Goal: Transaction & Acquisition: Register for event/course

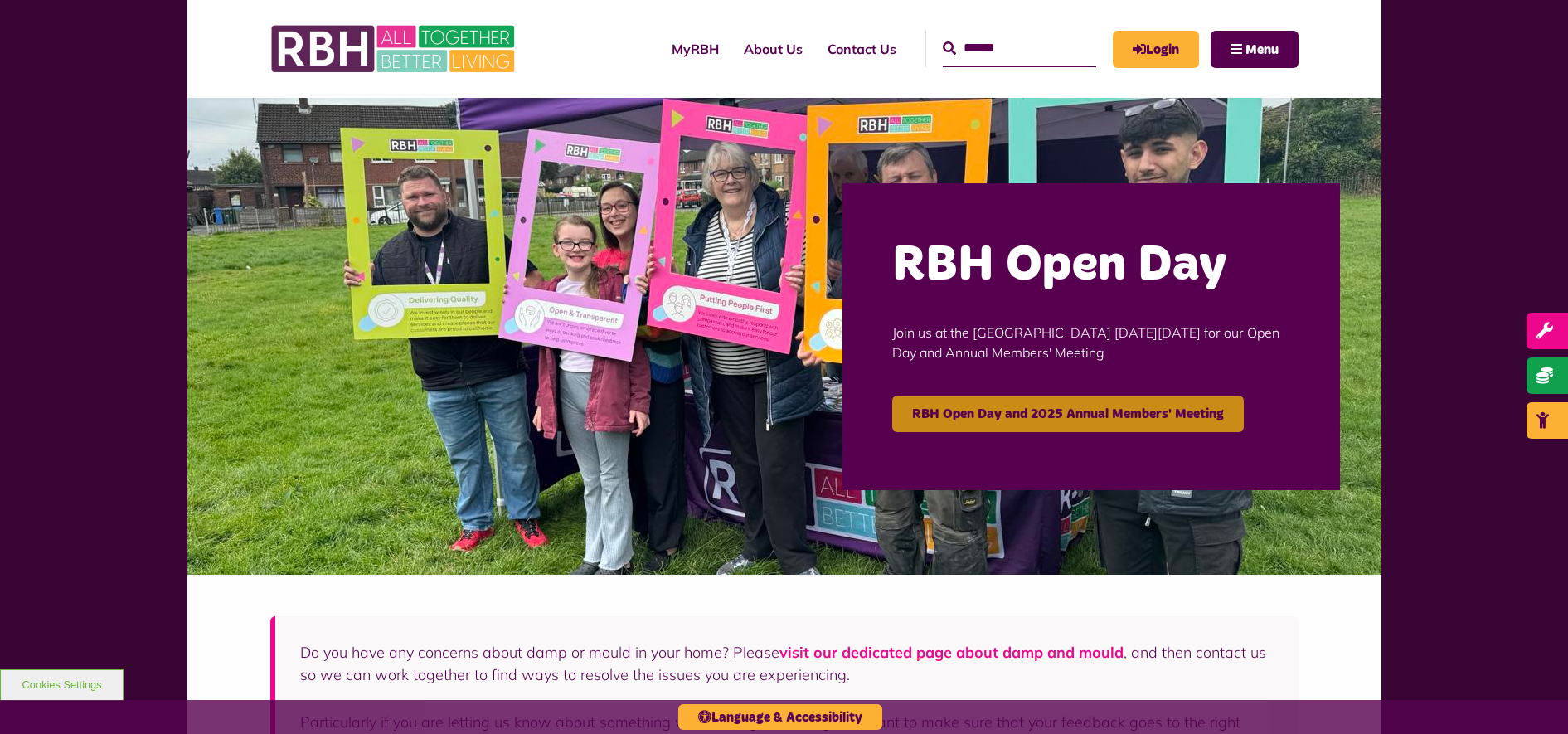
click at [1033, 409] on link "RBH Open Day and 2025 Annual Members' Meeting" at bounding box center [1068, 414] width 352 height 37
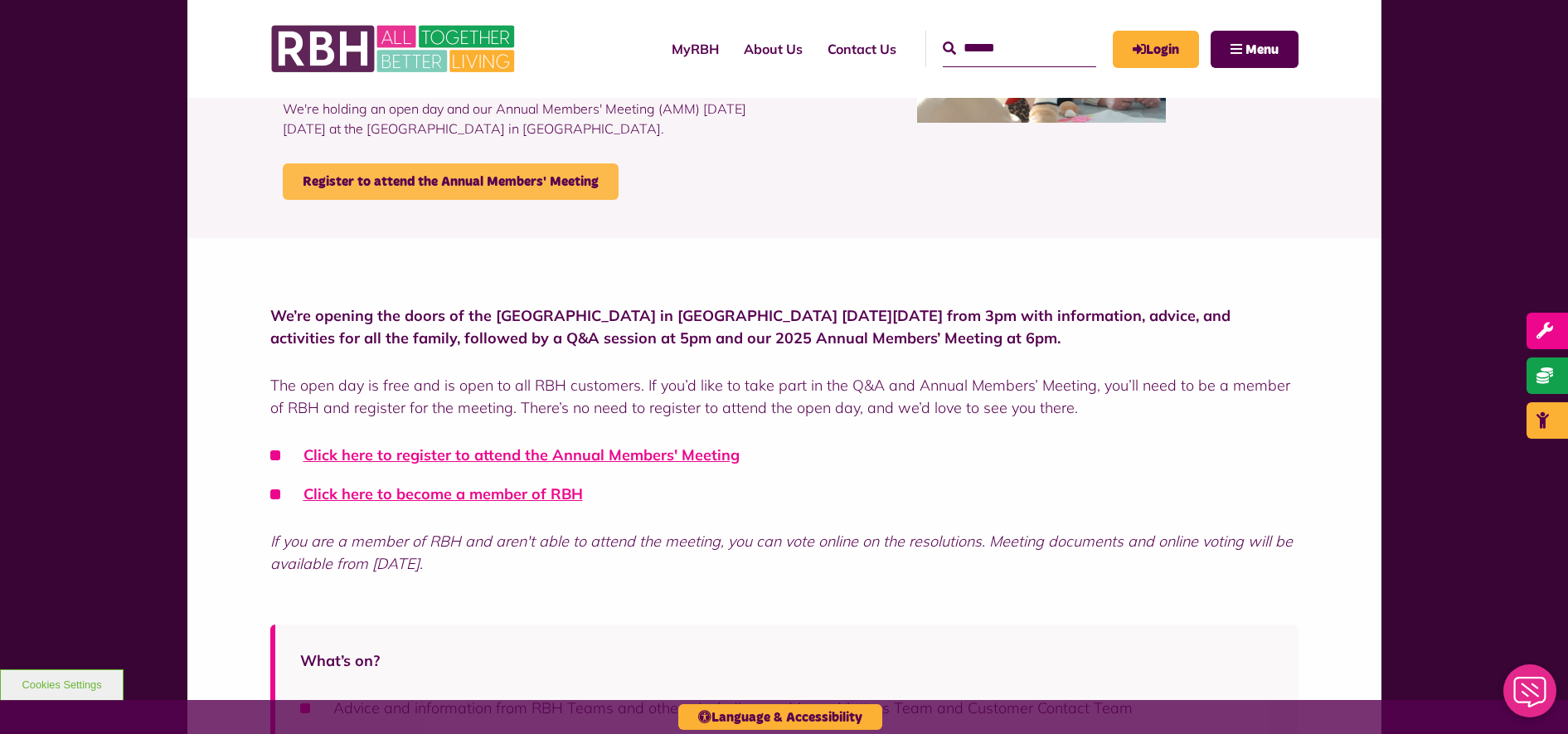
scroll to position [104, 0]
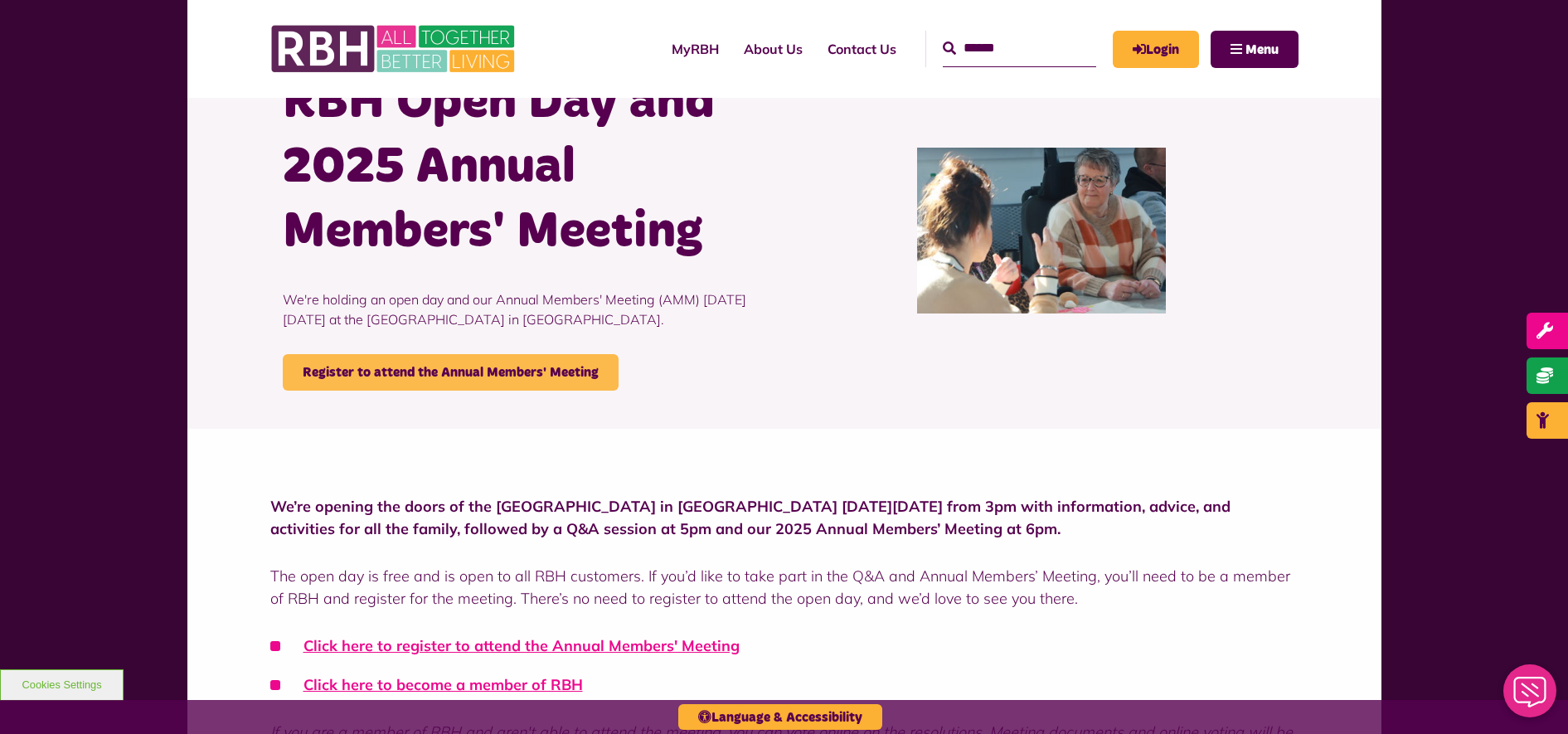
click at [465, 371] on link "Register to attend the Annual Members' Meeting" at bounding box center [451, 372] width 336 height 37
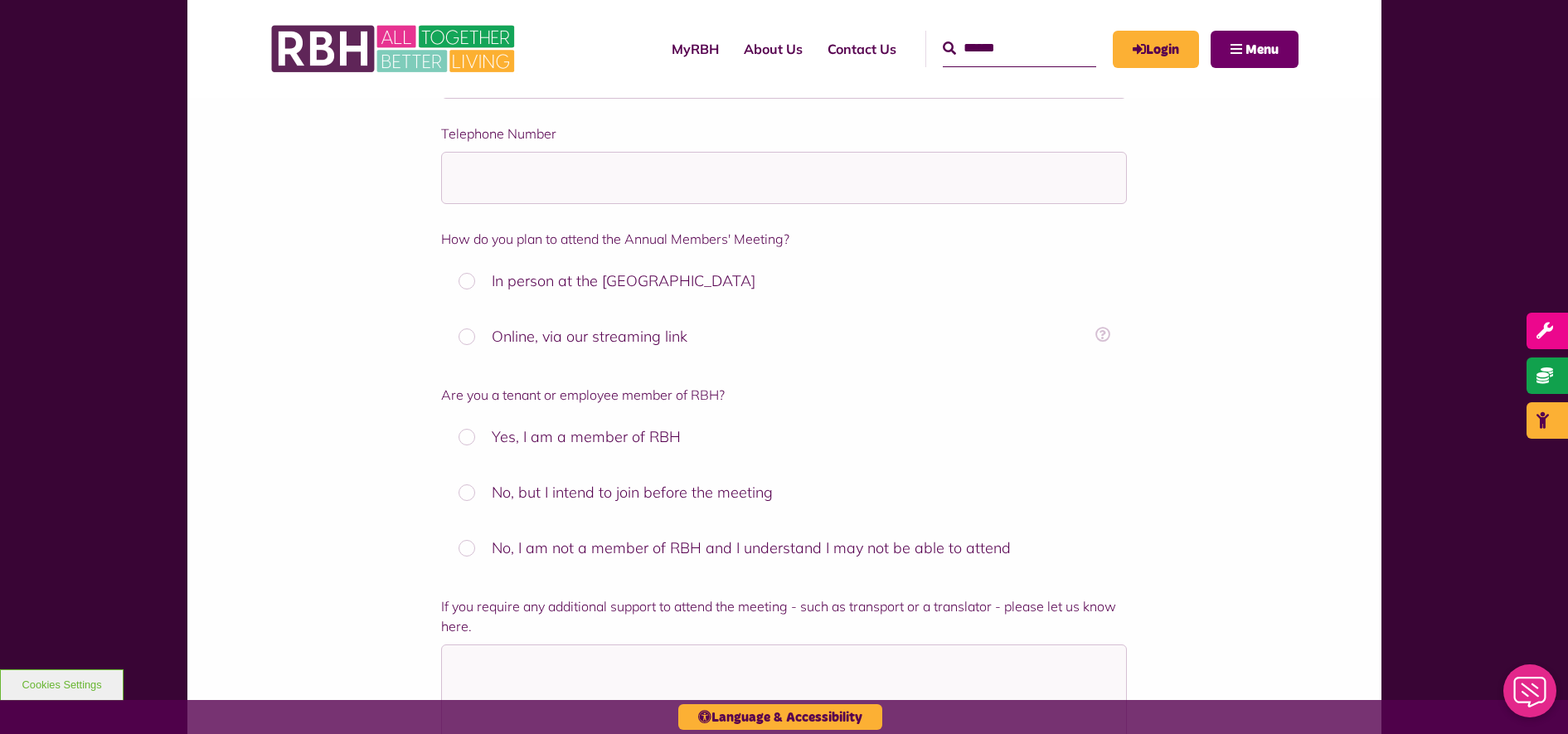
scroll to position [662, 0]
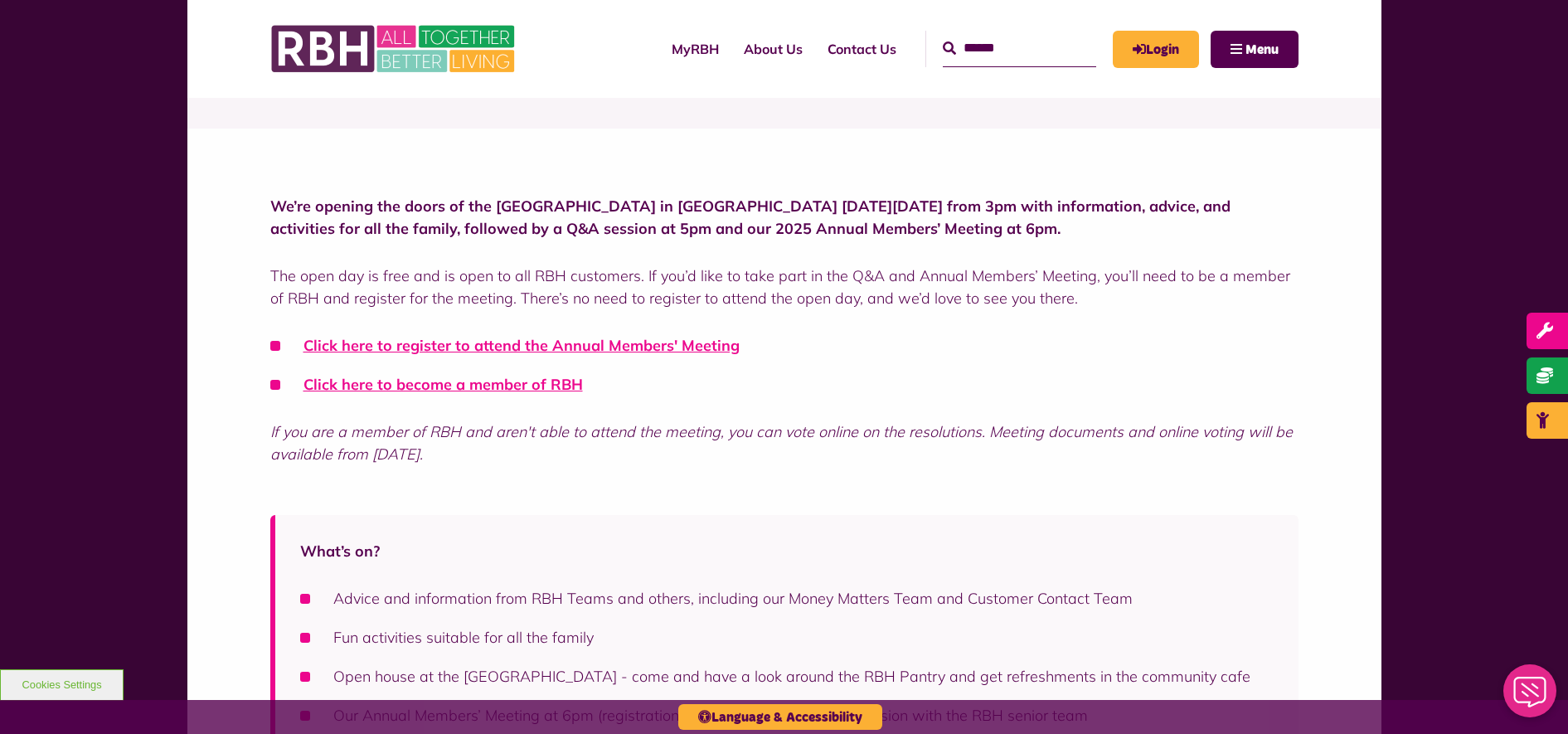
scroll to position [415, 0]
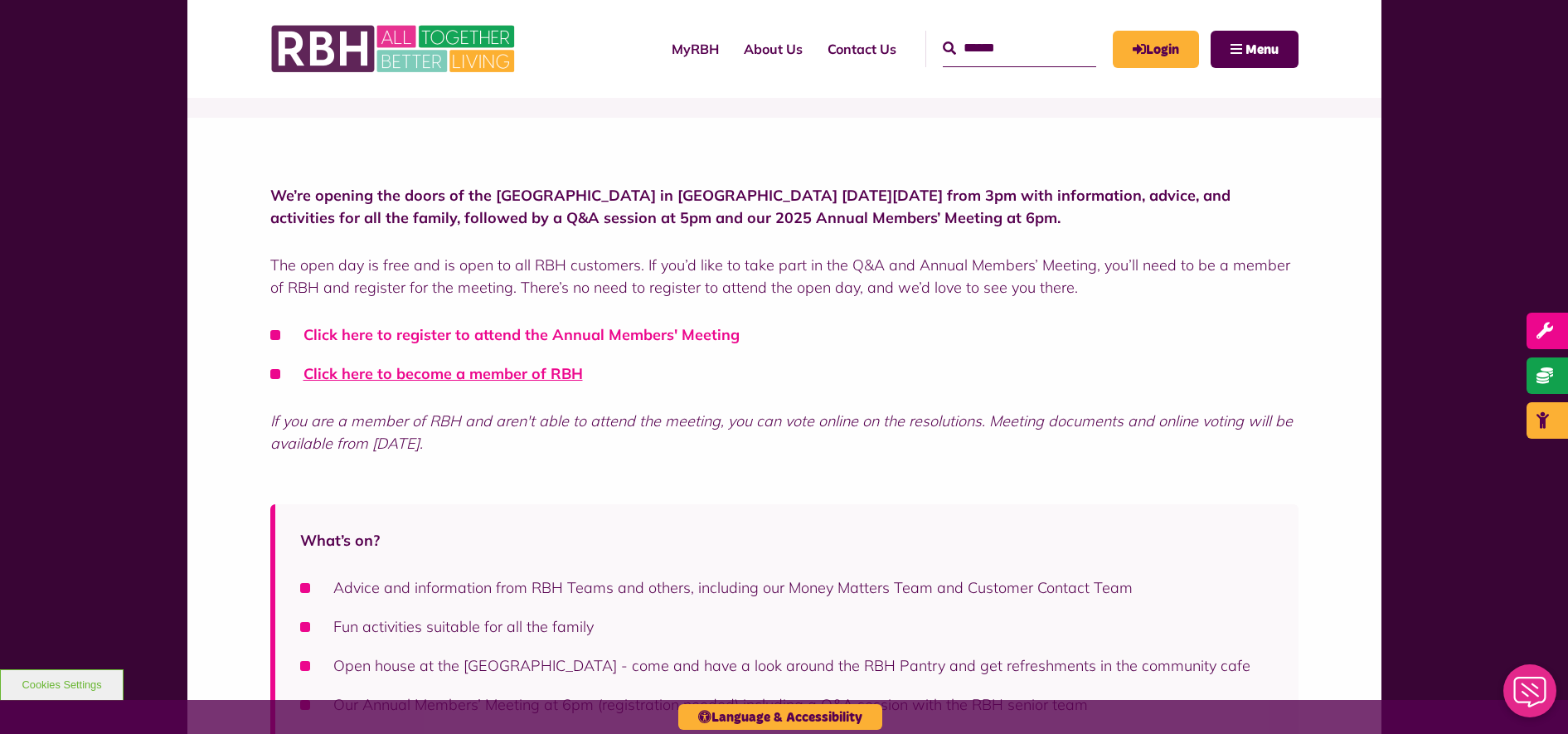
click at [520, 331] on link "Click here to register to attend the Annual Members' Meeting" at bounding box center [521, 334] width 436 height 19
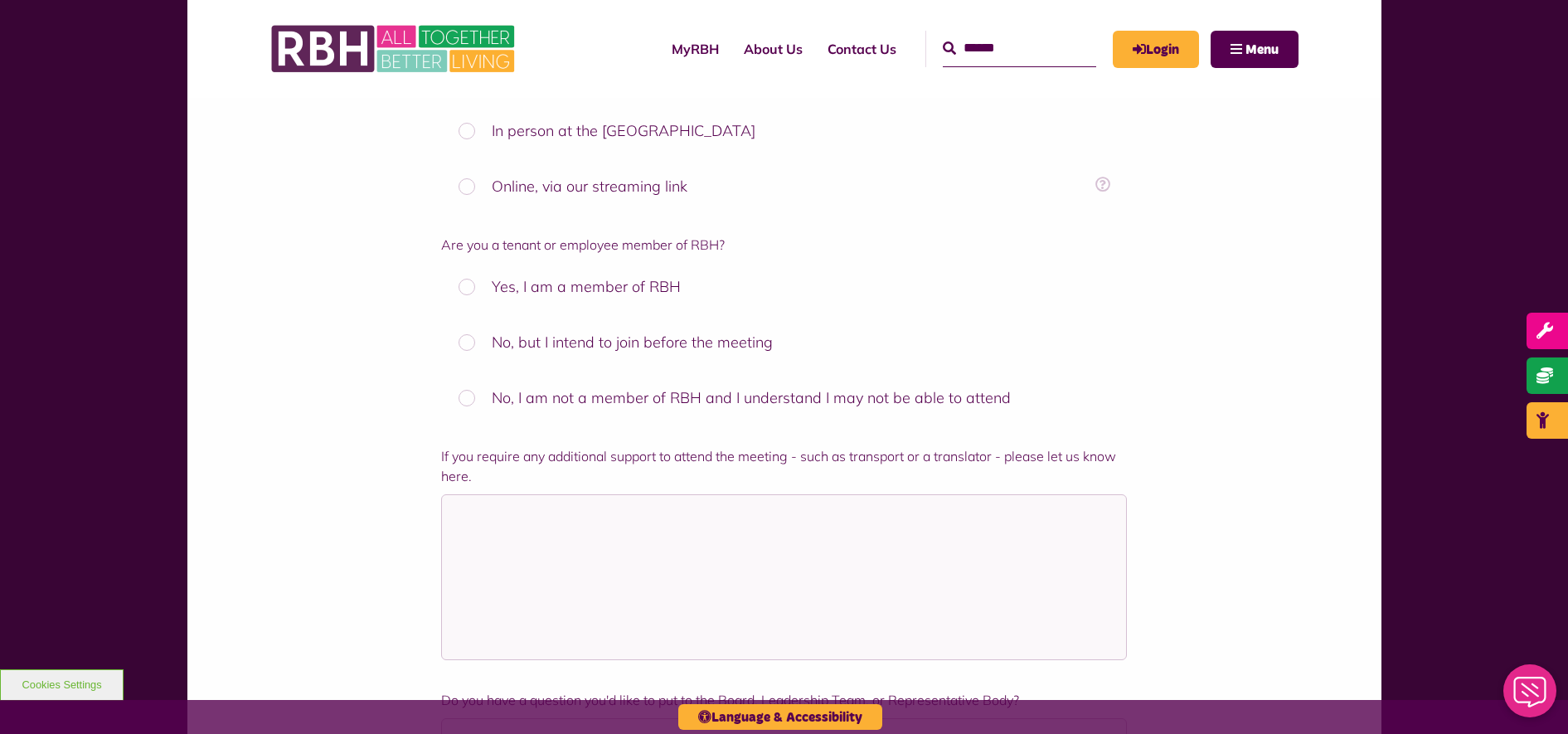
scroll to position [933, 0]
